Goal: Navigation & Orientation: Find specific page/section

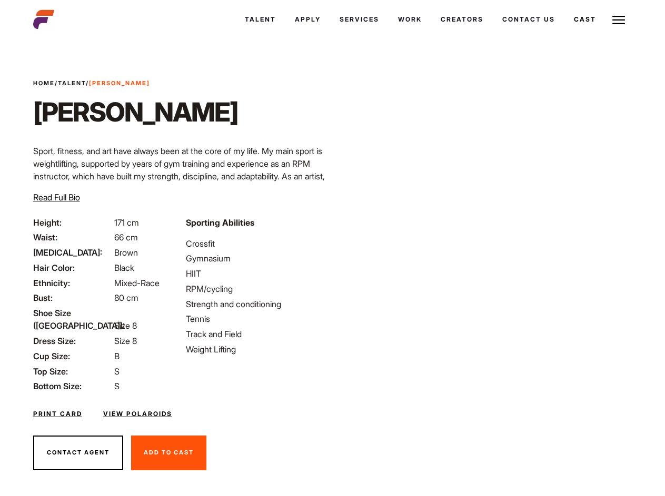
click at [564, 34] on link "Cast" at bounding box center [584, 19] width 41 height 28
click at [0, 0] on link "Casted Talent" at bounding box center [0, 0] width 0 height 0
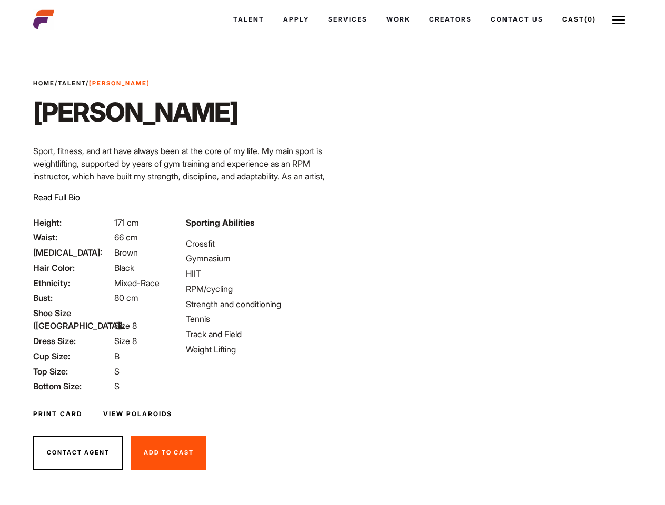
click at [578, 19] on link "Cast (0)" at bounding box center [579, 19] width 53 height 28
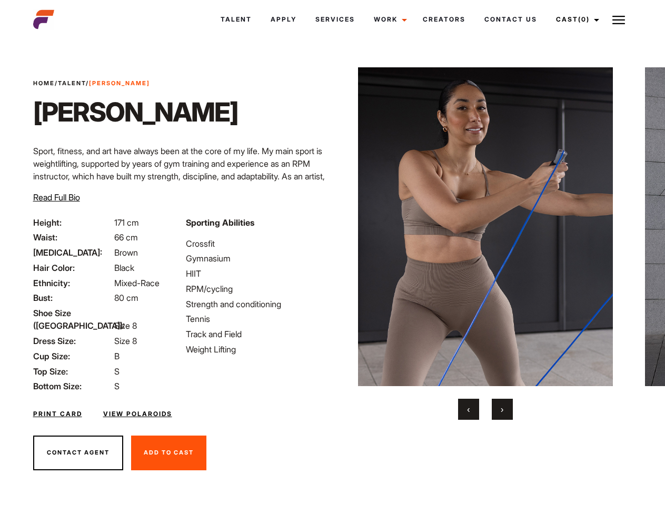
click at [574, 19] on link "Cast (0)" at bounding box center [575, 19] width 59 height 28
click at [619, 19] on img at bounding box center [618, 20] width 13 height 13
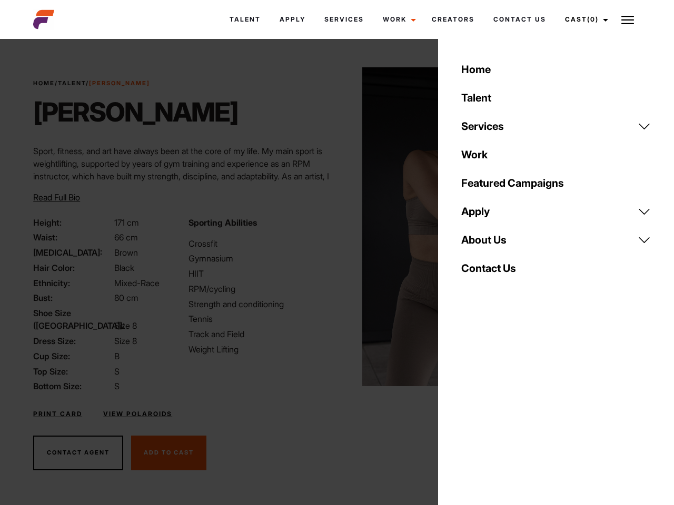
click at [485, 244] on link "About Us" at bounding box center [556, 240] width 202 height 28
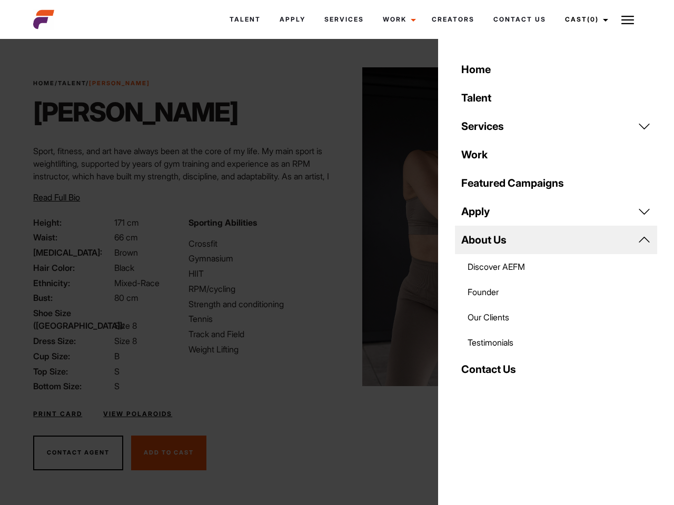
click at [332, 227] on div "Sporting Abilities Crossfit Gymnasium HIIT RPM/cycling Strength and conditionin…" at bounding box center [259, 304] width 155 height 177
click at [469, 410] on div "Home Talent Services Talent Casting Photography Videography Creative Hair and M…" at bounding box center [556, 252] width 236 height 505
click at [502, 410] on div "Home Talent Services Talent Casting Photography Videography Creative Hair and M…" at bounding box center [556, 252] width 236 height 505
